Goal: Task Accomplishment & Management: Manage account settings

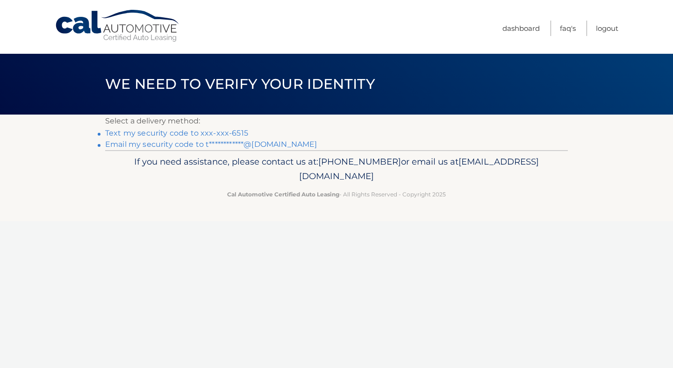
click at [154, 133] on link "Text my security code to xxx-xxx-6515" at bounding box center [176, 132] width 143 height 9
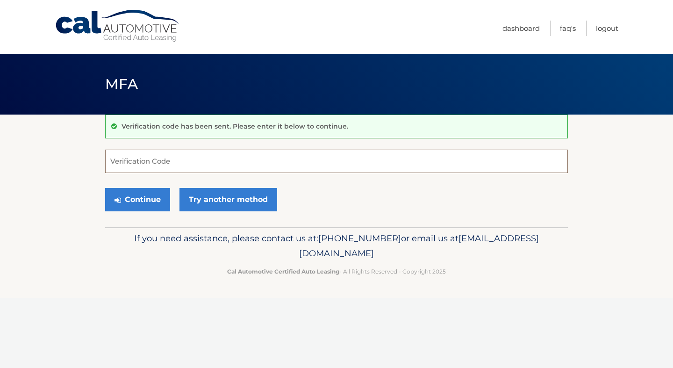
click at [151, 160] on input "Verification Code" at bounding box center [336, 160] width 463 height 23
type input "094992"
click at [137, 199] on button "Continue" at bounding box center [137, 199] width 65 height 23
click at [144, 196] on button "Continue" at bounding box center [137, 199] width 65 height 23
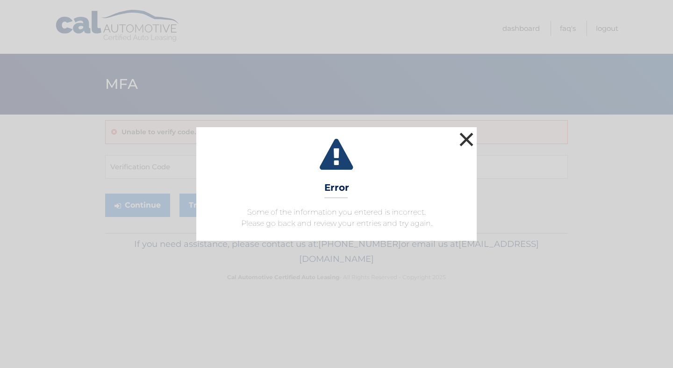
click at [465, 142] on button "×" at bounding box center [466, 139] width 19 height 19
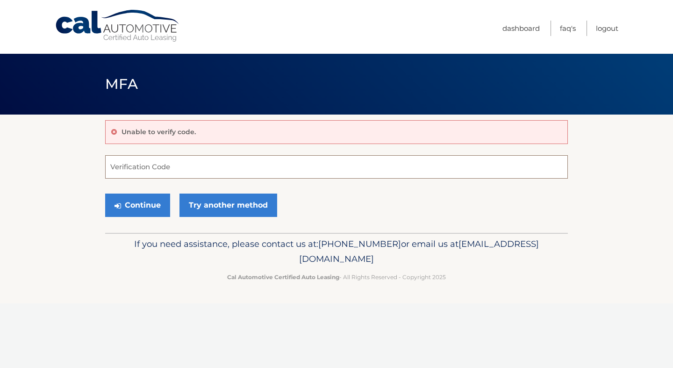
click at [157, 170] on input "Verification Code" at bounding box center [336, 166] width 463 height 23
click at [148, 199] on button "Continue" at bounding box center [137, 204] width 65 height 23
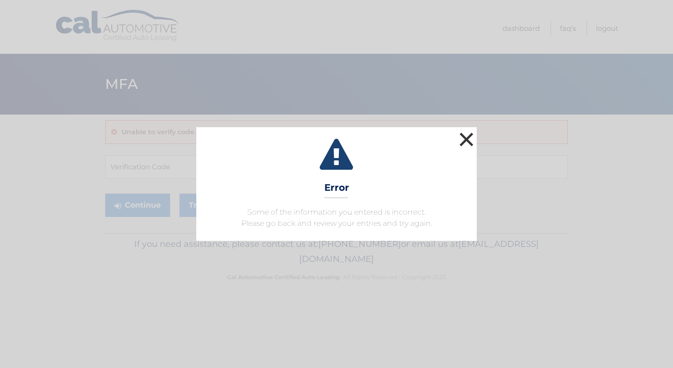
click at [474, 137] on button "×" at bounding box center [466, 139] width 19 height 19
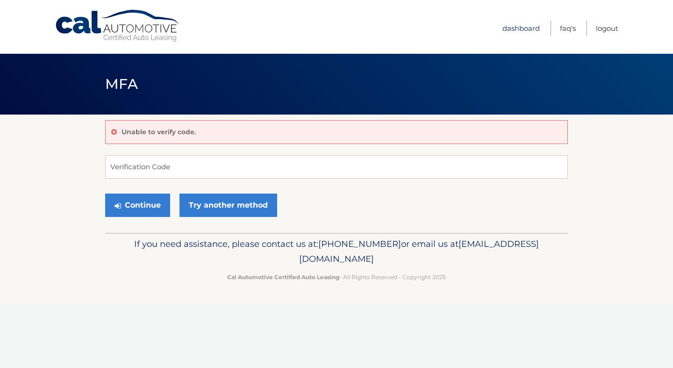
click at [524, 28] on link "Dashboard" at bounding box center [520, 28] width 37 height 15
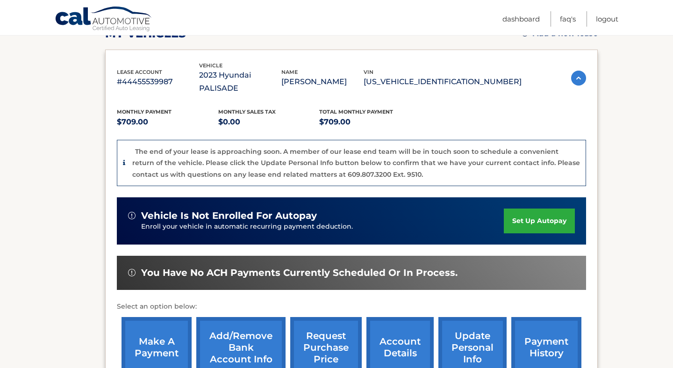
scroll to position [137, 0]
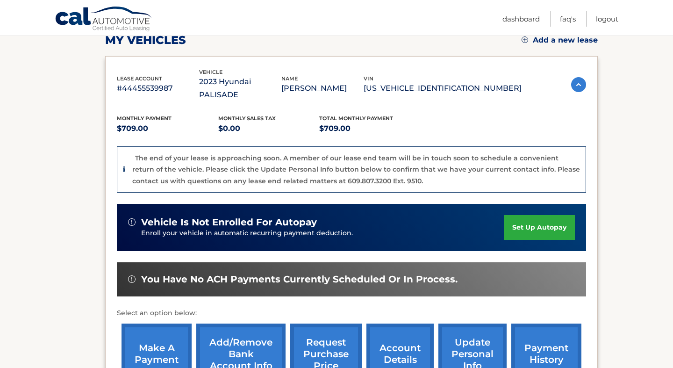
click at [151, 323] on link "make a payment" at bounding box center [156, 353] width 70 height 61
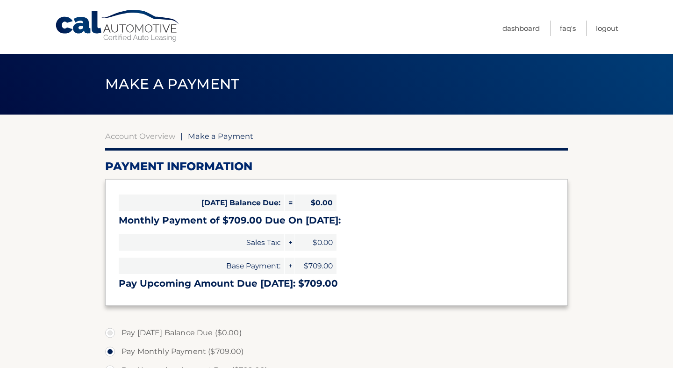
select select "MWQxOThjOTItZDUxZC00YWE0LTk5ZDYtYjk1NmFiZjU5NzEw"
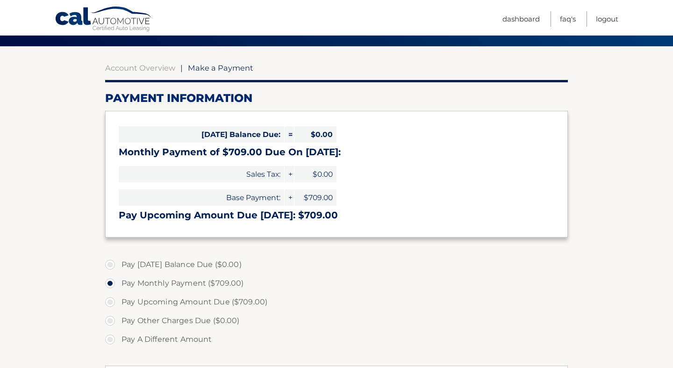
scroll to position [72, 0]
